Goal: Find specific page/section: Find specific page/section

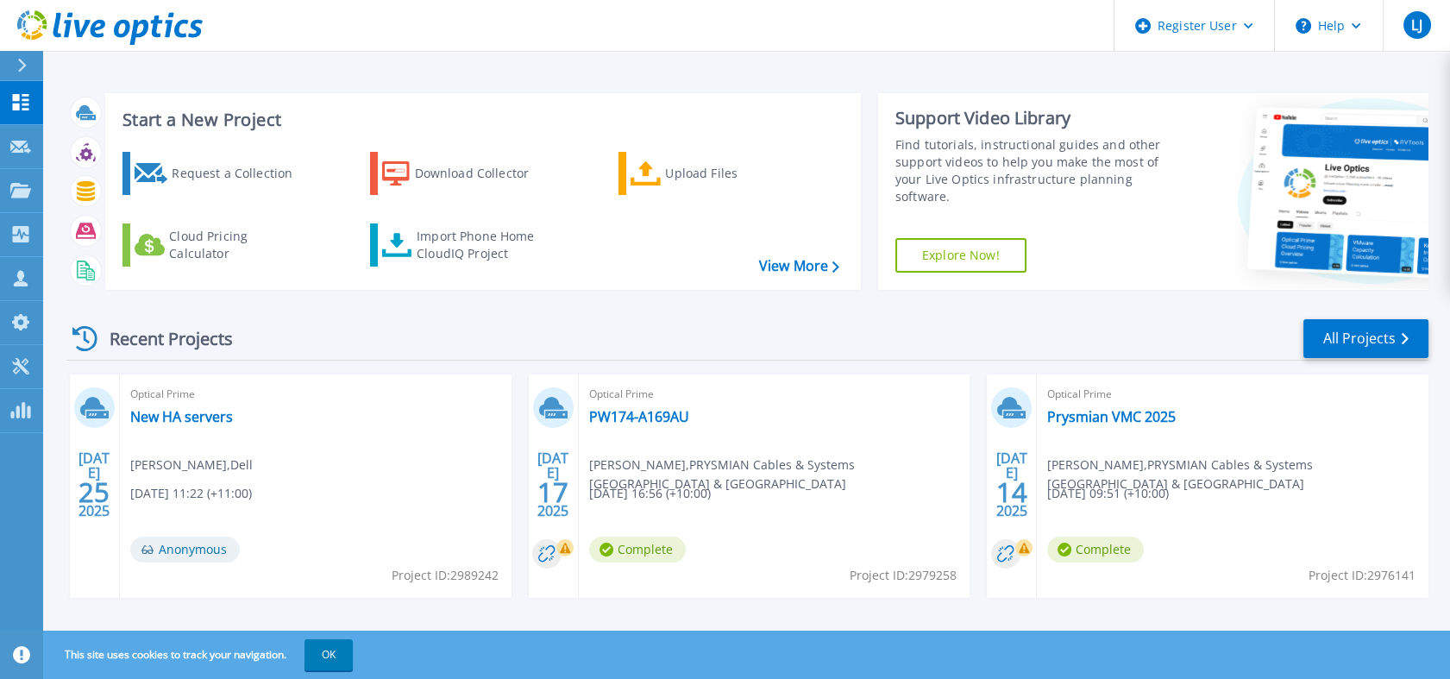
click at [28, 55] on div at bounding box center [30, 65] width 28 height 29
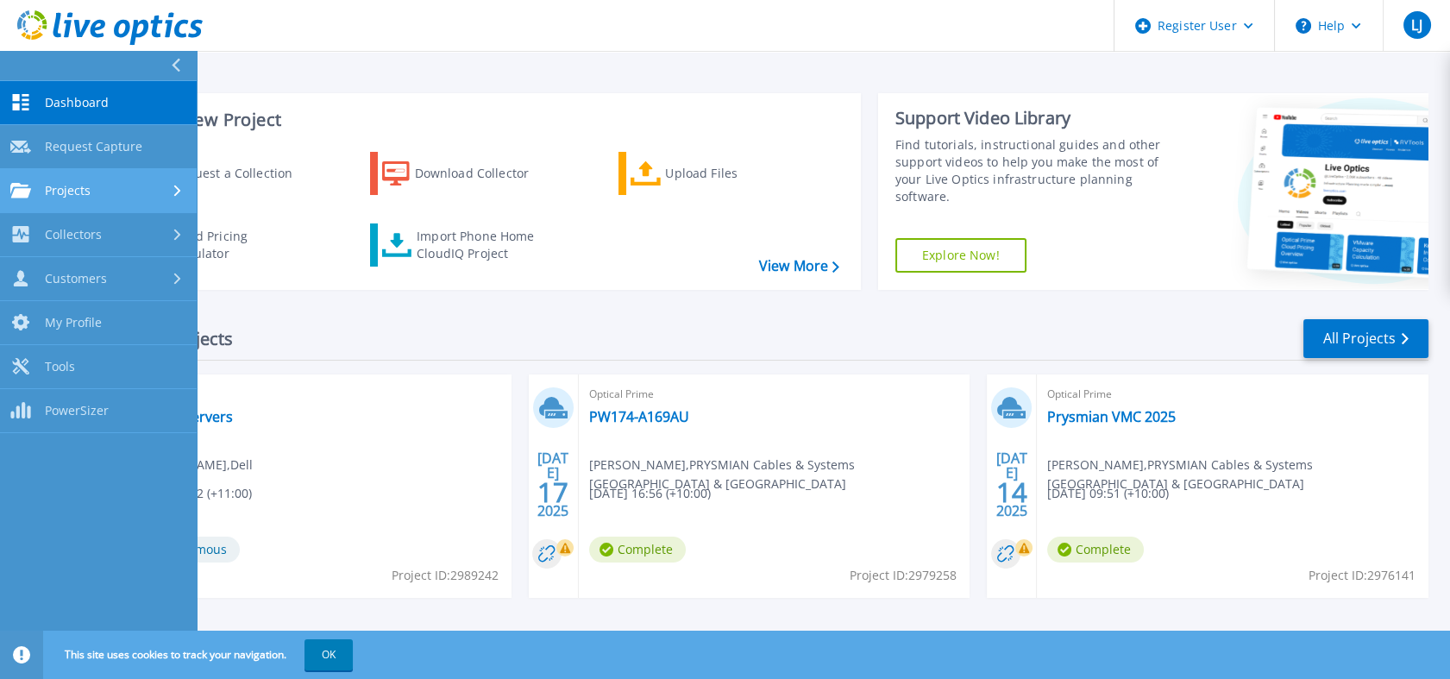
click at [152, 171] on link "Projects Projects" at bounding box center [98, 191] width 197 height 44
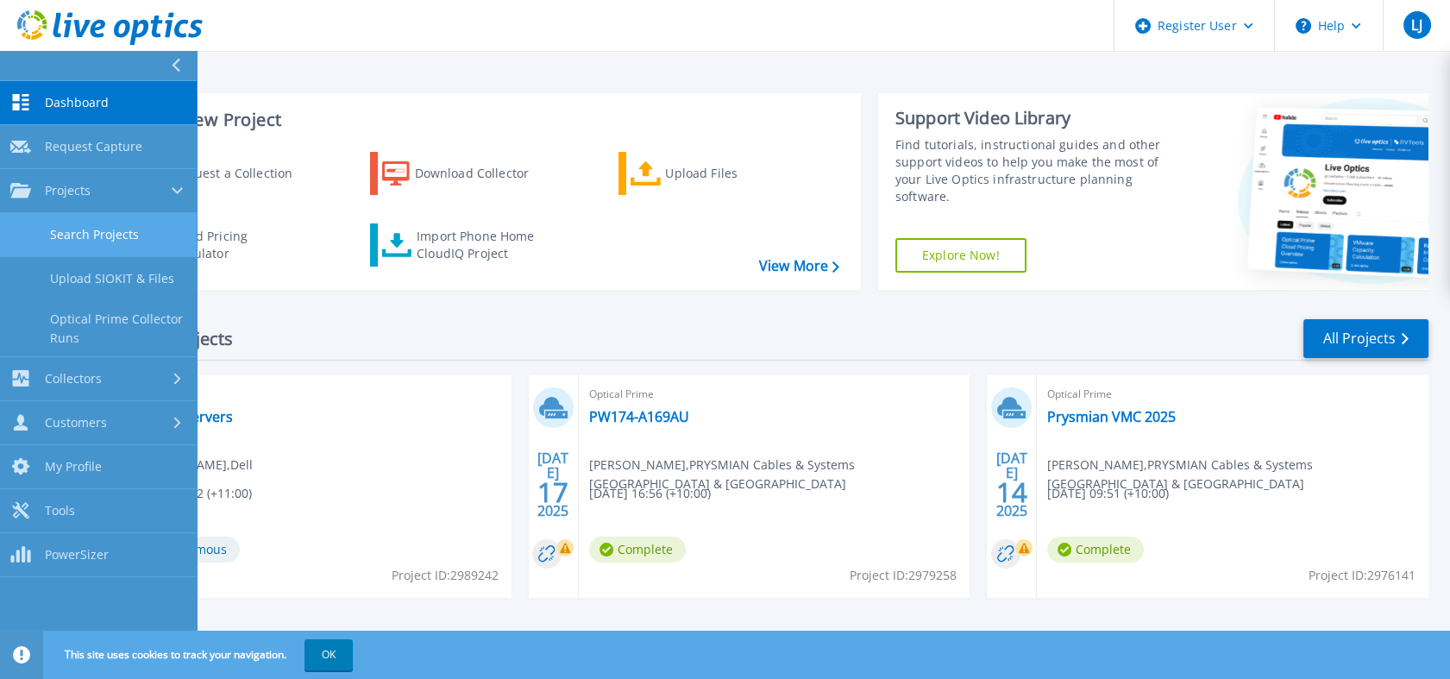
click at [83, 229] on link "Search Projects" at bounding box center [98, 235] width 197 height 44
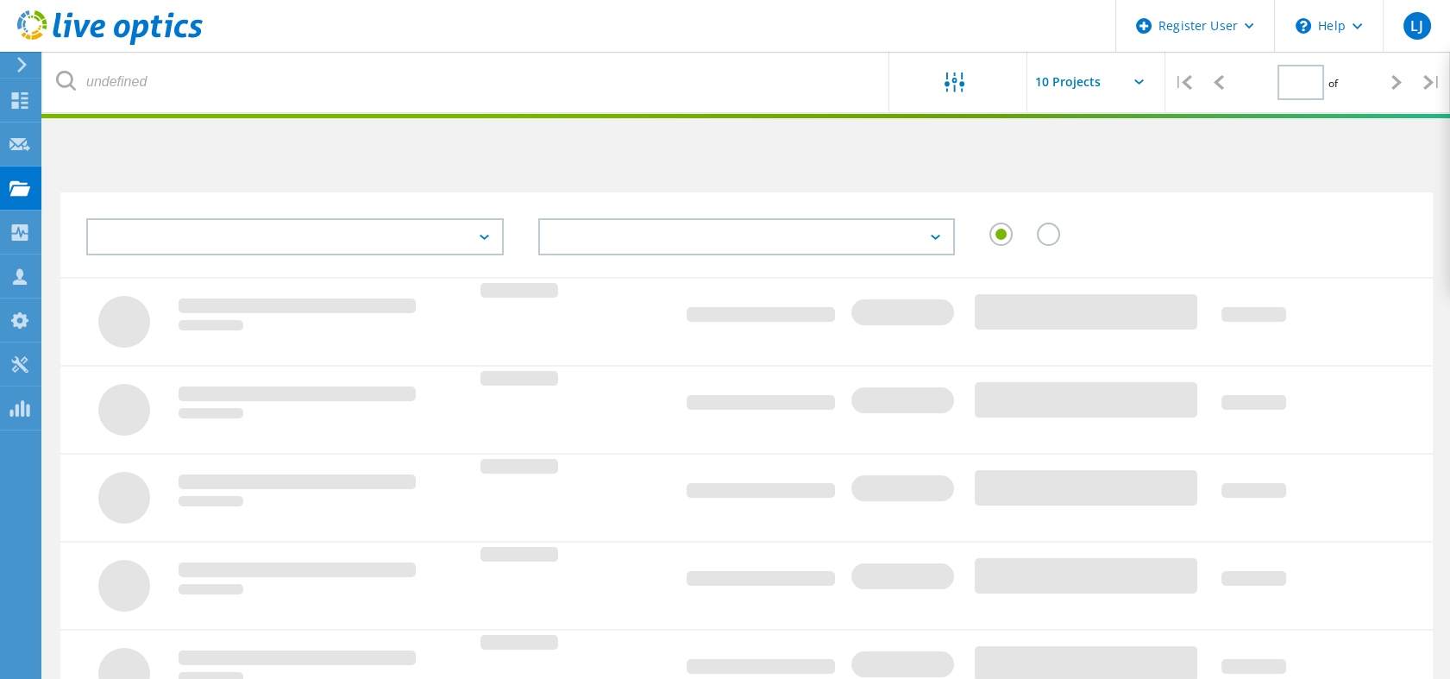
type input "1"
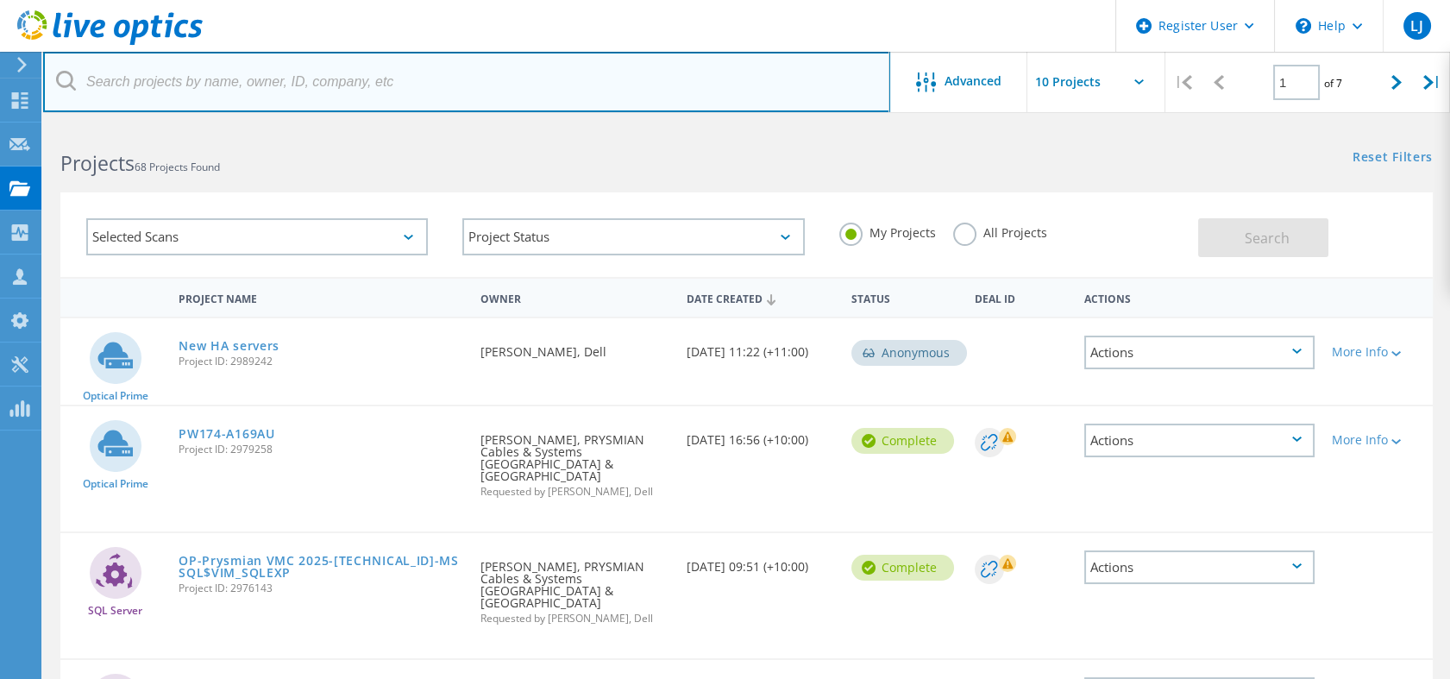
click at [216, 95] on input "text" at bounding box center [466, 82] width 847 height 60
paste input "2998274"
type input "2998274"
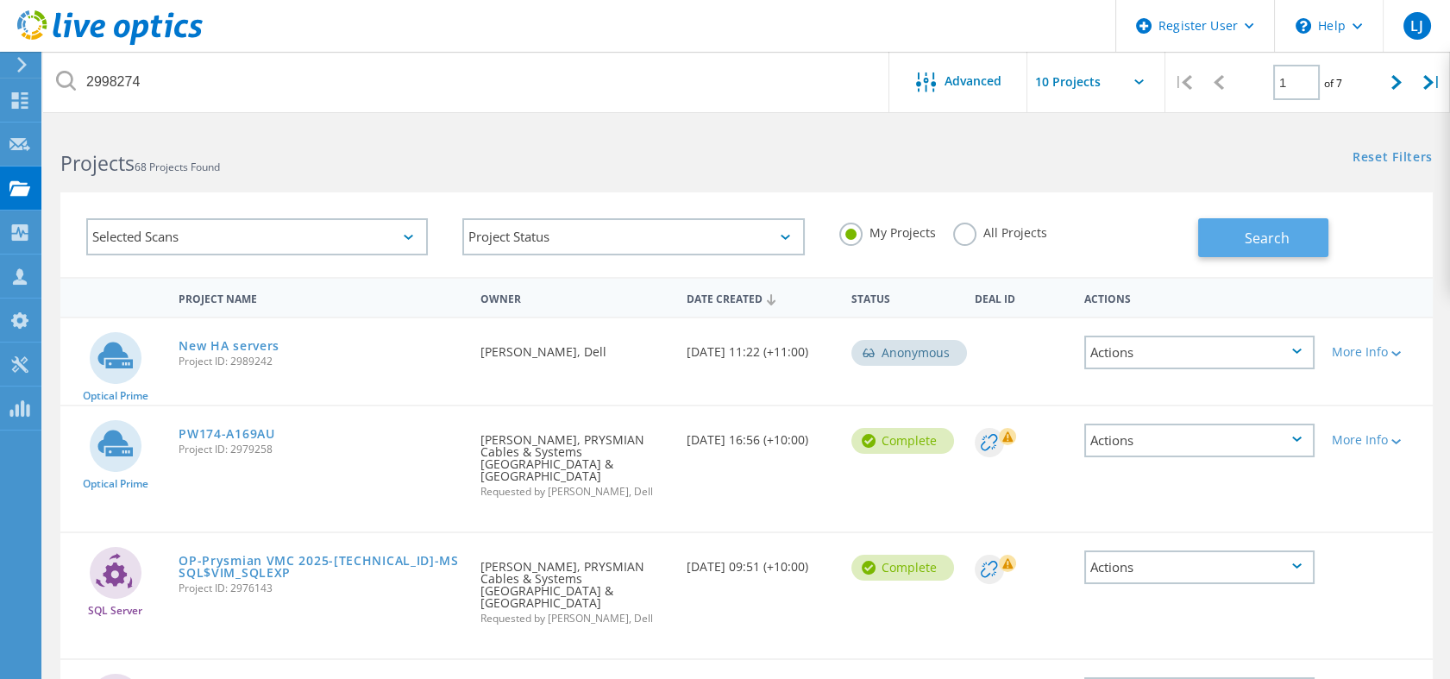
click at [1215, 222] on button "Search" at bounding box center [1263, 237] width 130 height 39
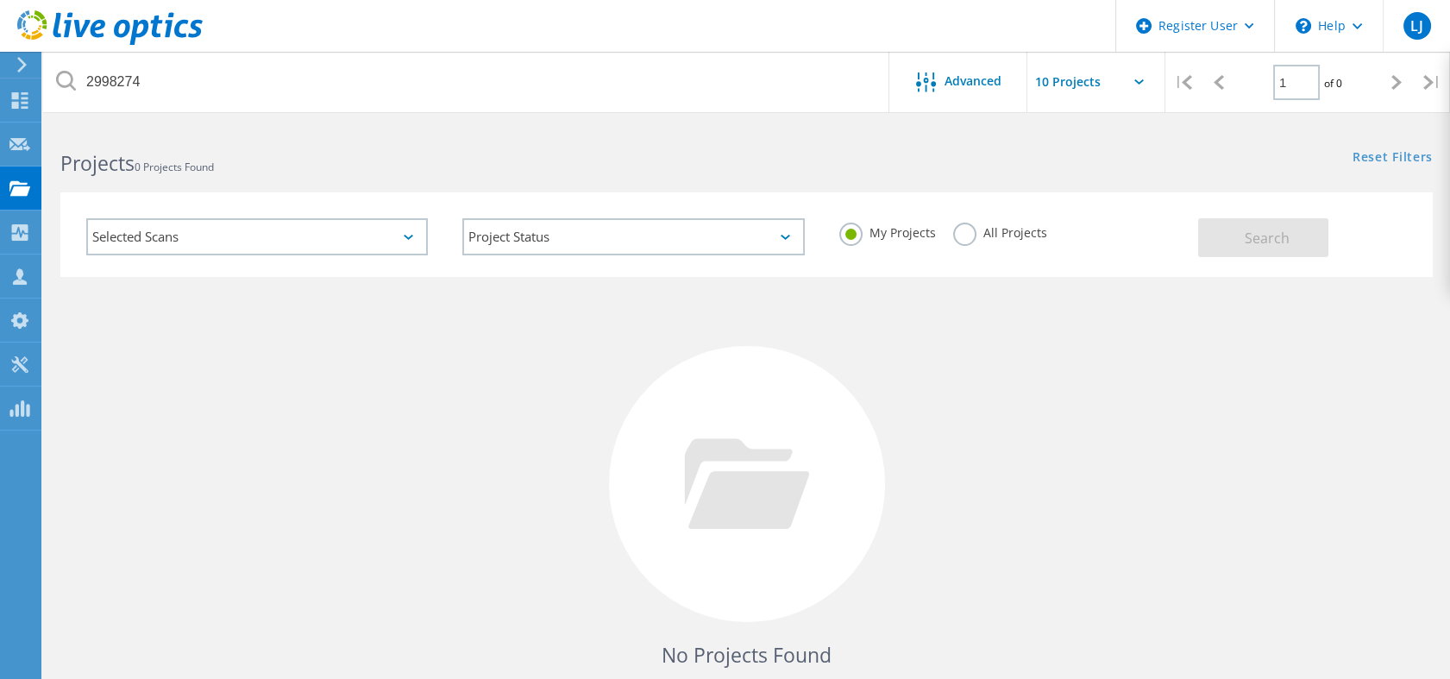
click at [973, 243] on div "All Projects" at bounding box center [1000, 234] width 94 height 25
click at [972, 239] on div "All Projects" at bounding box center [1000, 234] width 94 height 25
click at [974, 229] on label "All Projects" at bounding box center [1000, 230] width 94 height 16
click at [0, 0] on input "All Projects" at bounding box center [0, 0] width 0 height 0
click at [1290, 248] on button "Search" at bounding box center [1263, 237] width 130 height 39
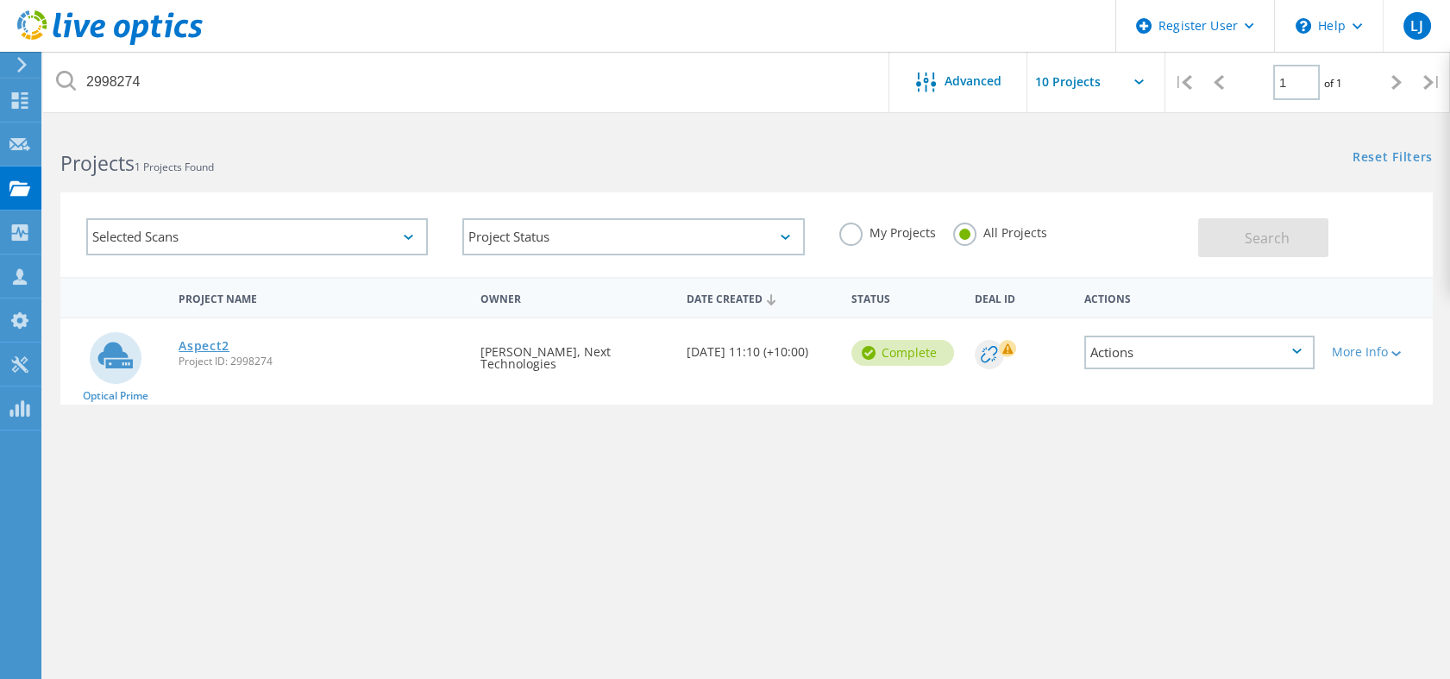
click at [193, 341] on link "Aspect2" at bounding box center [204, 346] width 51 height 12
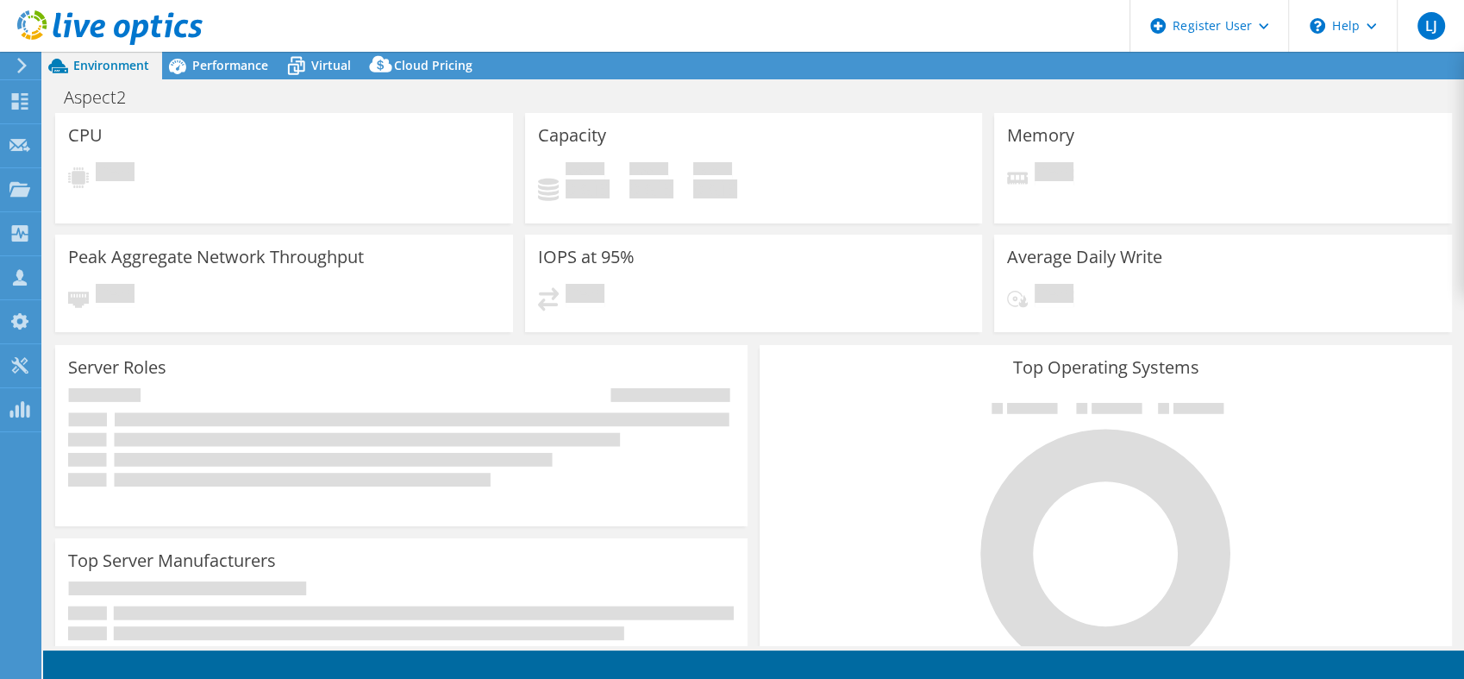
select select "[GEOGRAPHIC_DATA]"
select select "AUD"
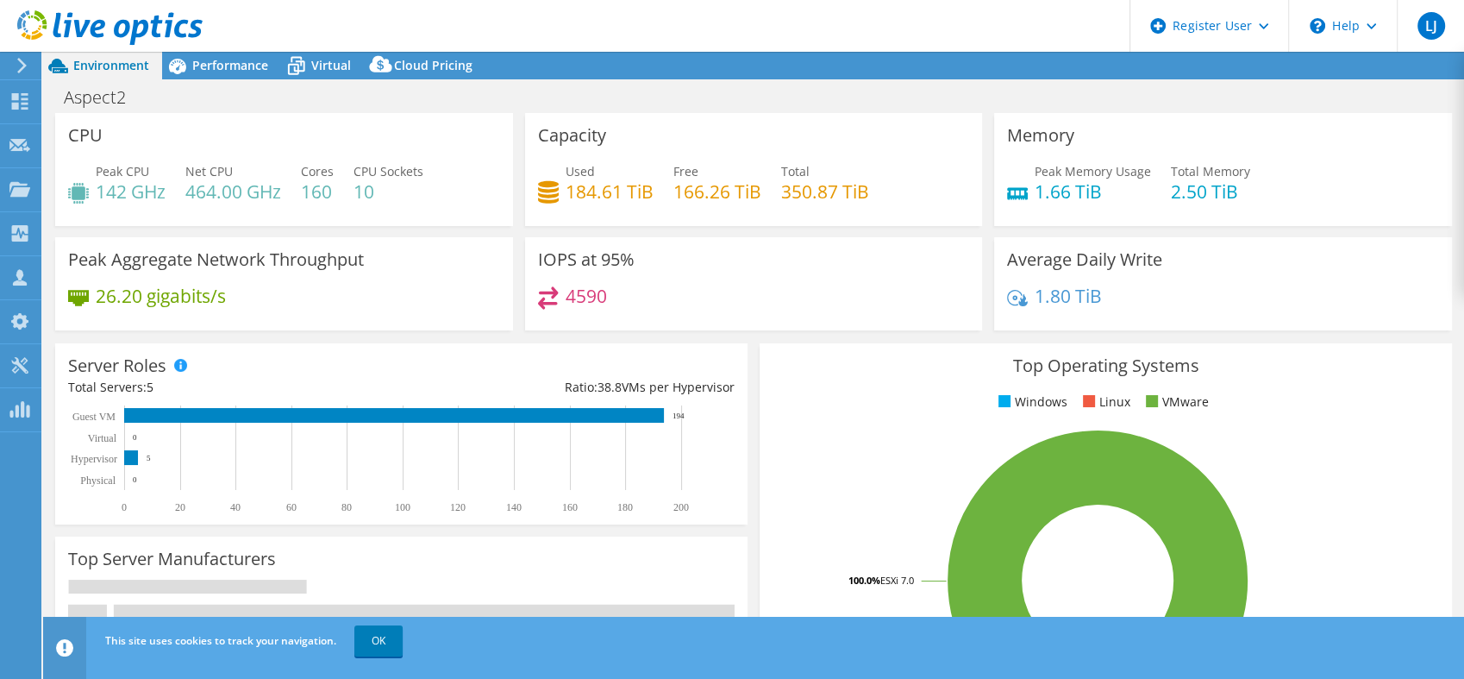
click at [1098, 200] on h4 "1.66 TiB" at bounding box center [1093, 191] width 116 height 19
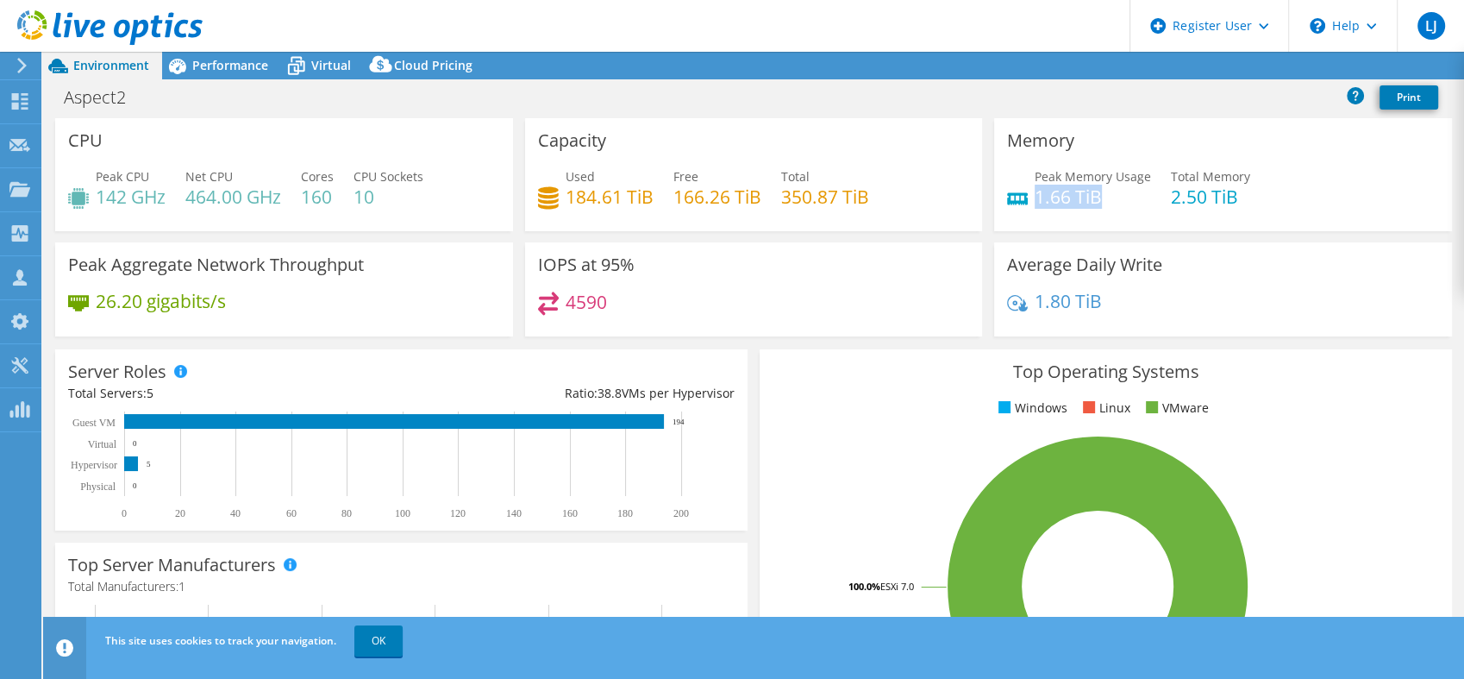
drag, startPoint x: 1100, startPoint y: 188, endPoint x: 1026, endPoint y: 199, distance: 75.0
click at [1035, 199] on h4 "1.66 TiB" at bounding box center [1093, 196] width 116 height 19
copy h4 "1.66 TiB"
